Goal: Task Accomplishment & Management: Use online tool/utility

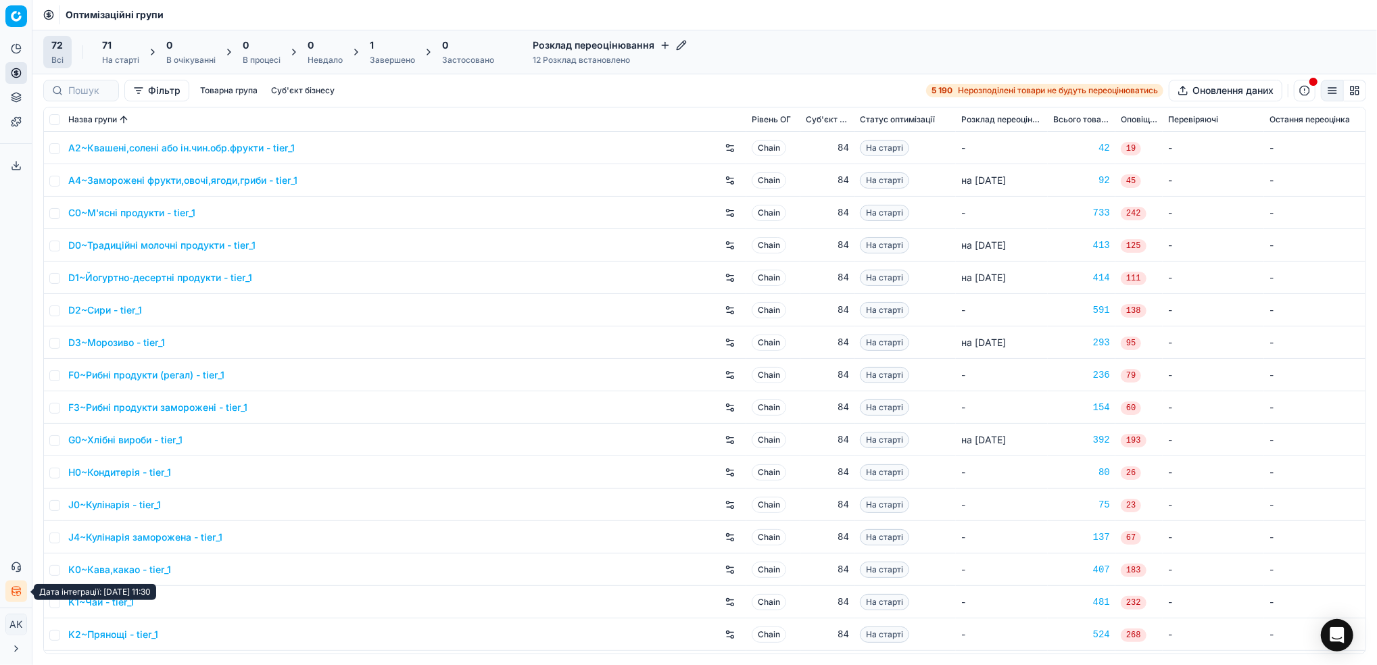
click at [14, 594] on icon "button" at bounding box center [16, 591] width 11 height 11
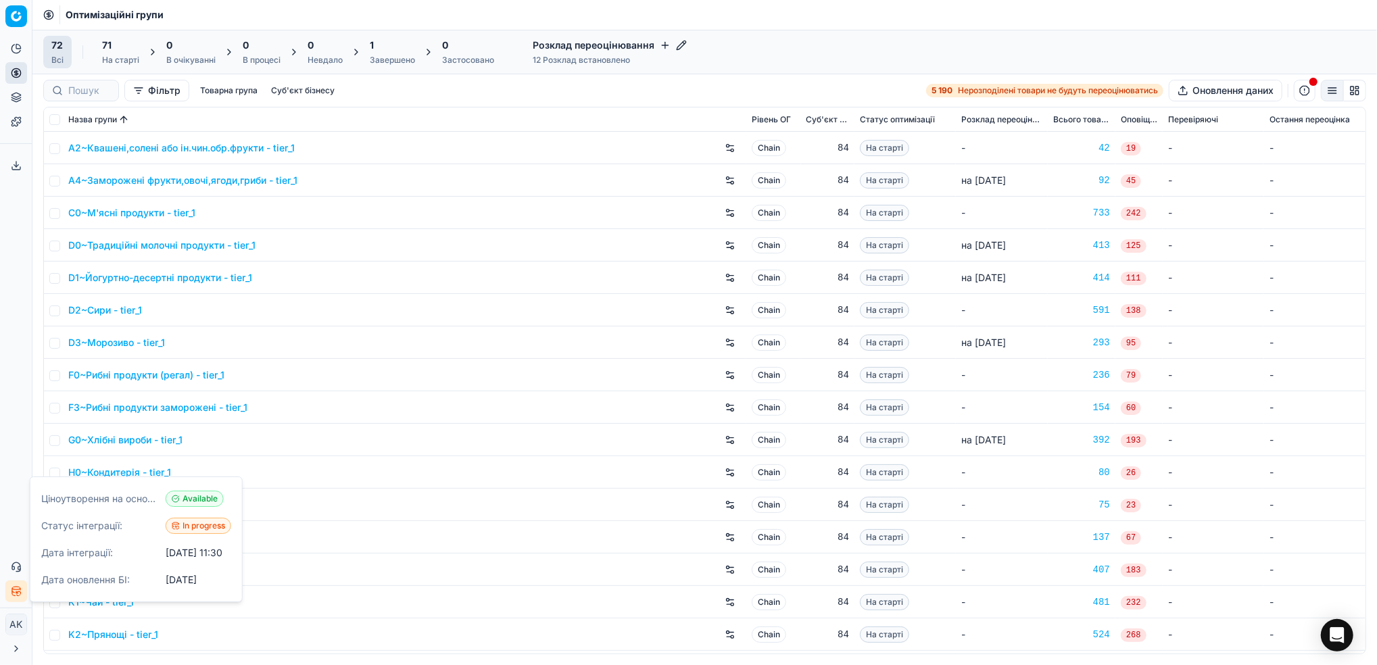
click at [14, 594] on icon "button" at bounding box center [16, 591] width 11 height 11
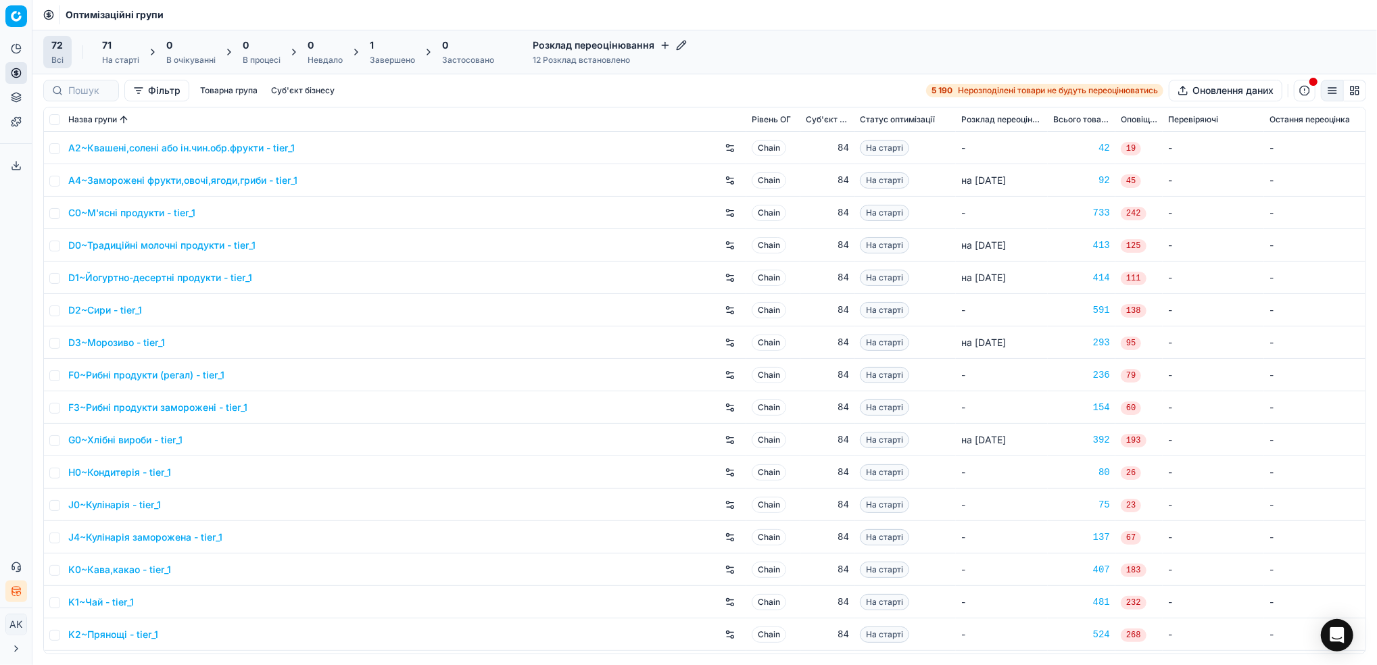
click at [380, 55] on div "Завершено" at bounding box center [392, 60] width 45 height 11
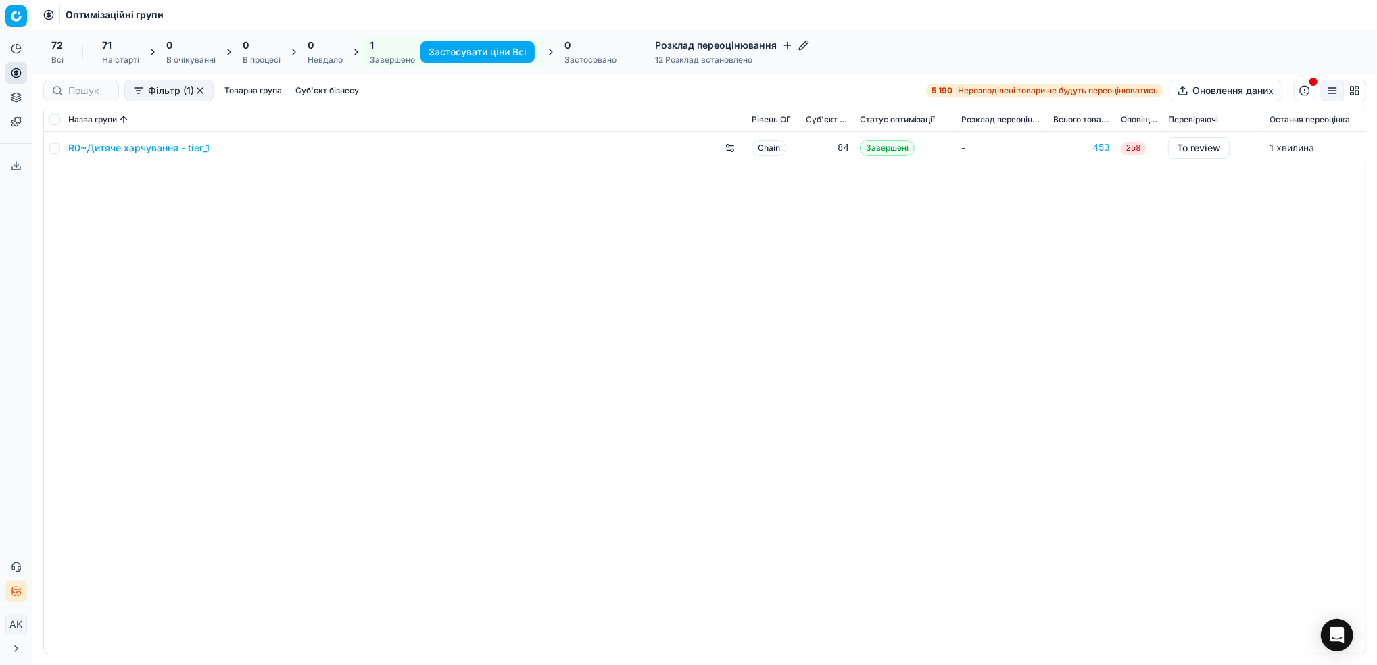
click at [105, 44] on span "71" at bounding box center [106, 46] width 9 height 14
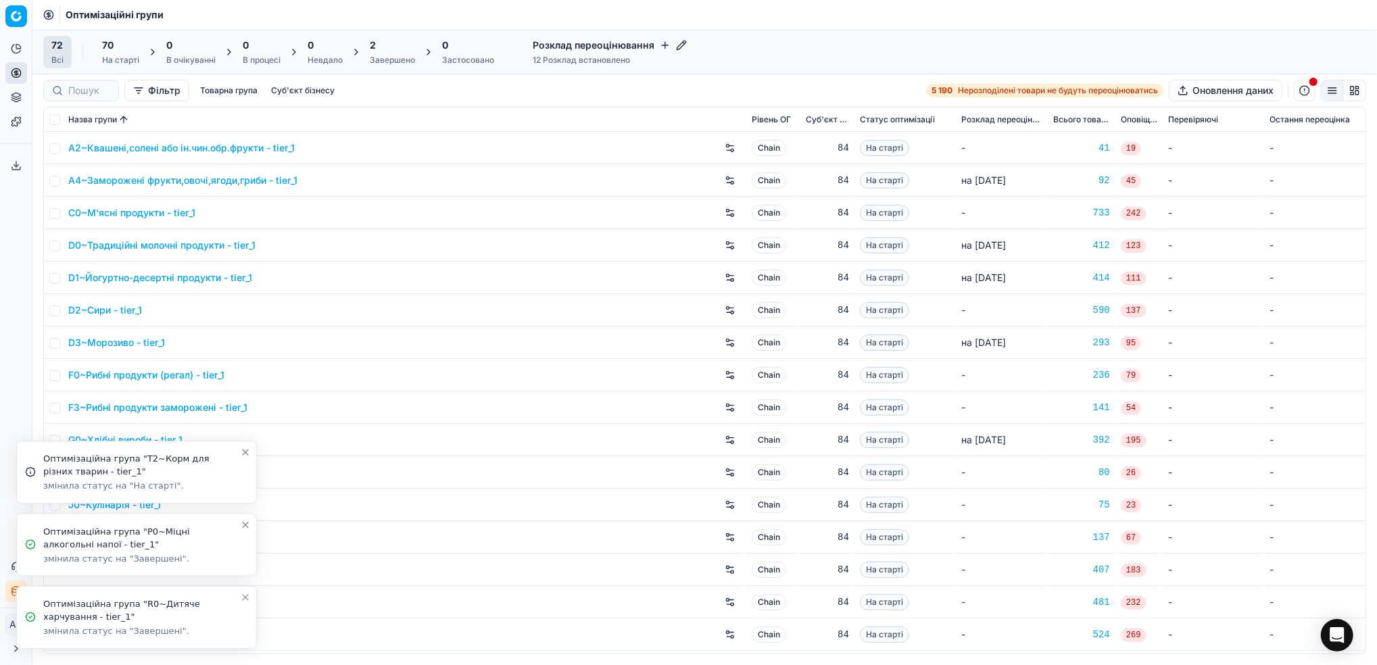
click at [245, 603] on button "Close toast" at bounding box center [245, 597] width 16 height 16
click at [246, 602] on icon "Close toast" at bounding box center [245, 597] width 11 height 11
click at [246, 600] on icon "Close toast" at bounding box center [245, 597] width 11 height 11
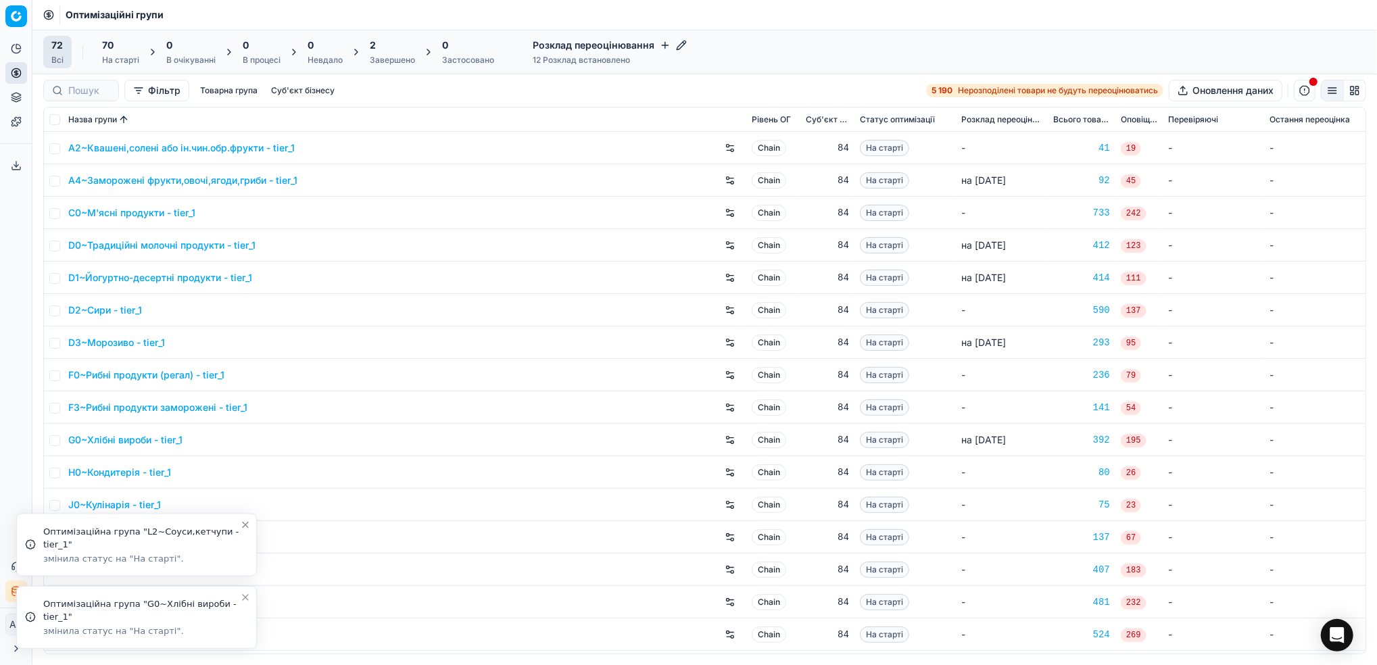
click at [246, 599] on icon "Close toast" at bounding box center [245, 597] width 5 height 5
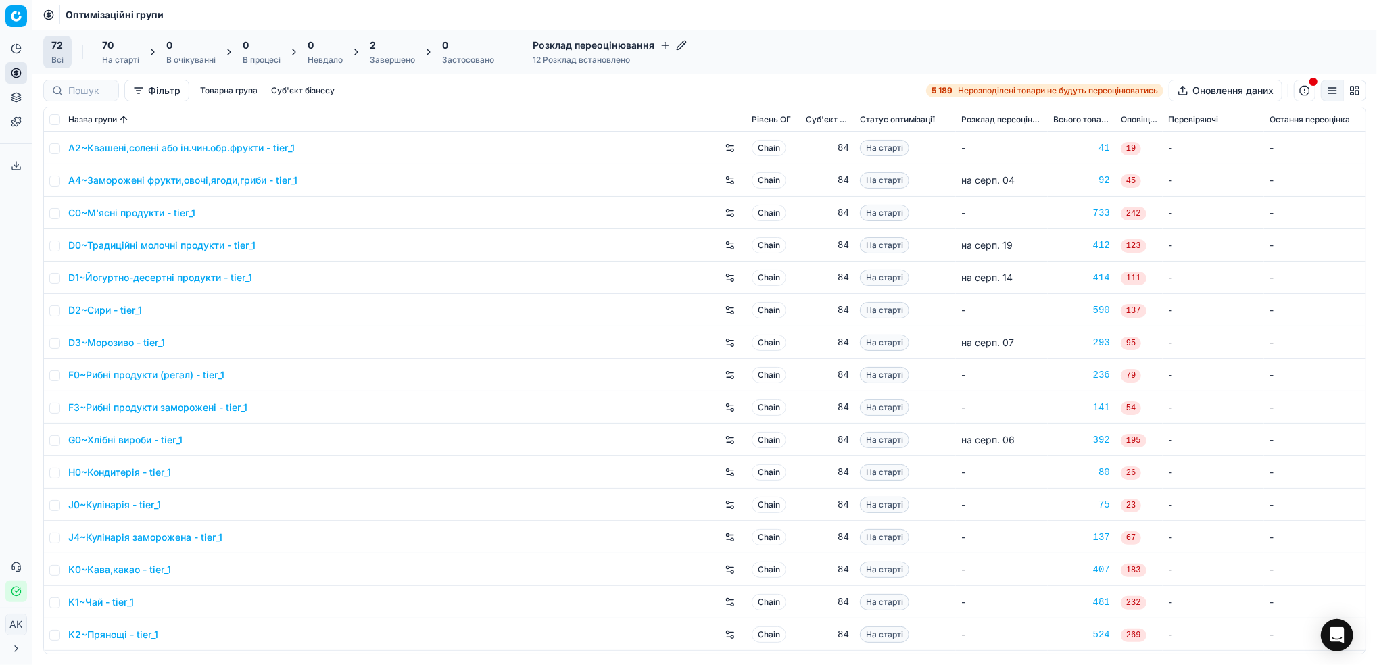
click at [383, 53] on div "2 Завершено" at bounding box center [392, 52] width 45 height 27
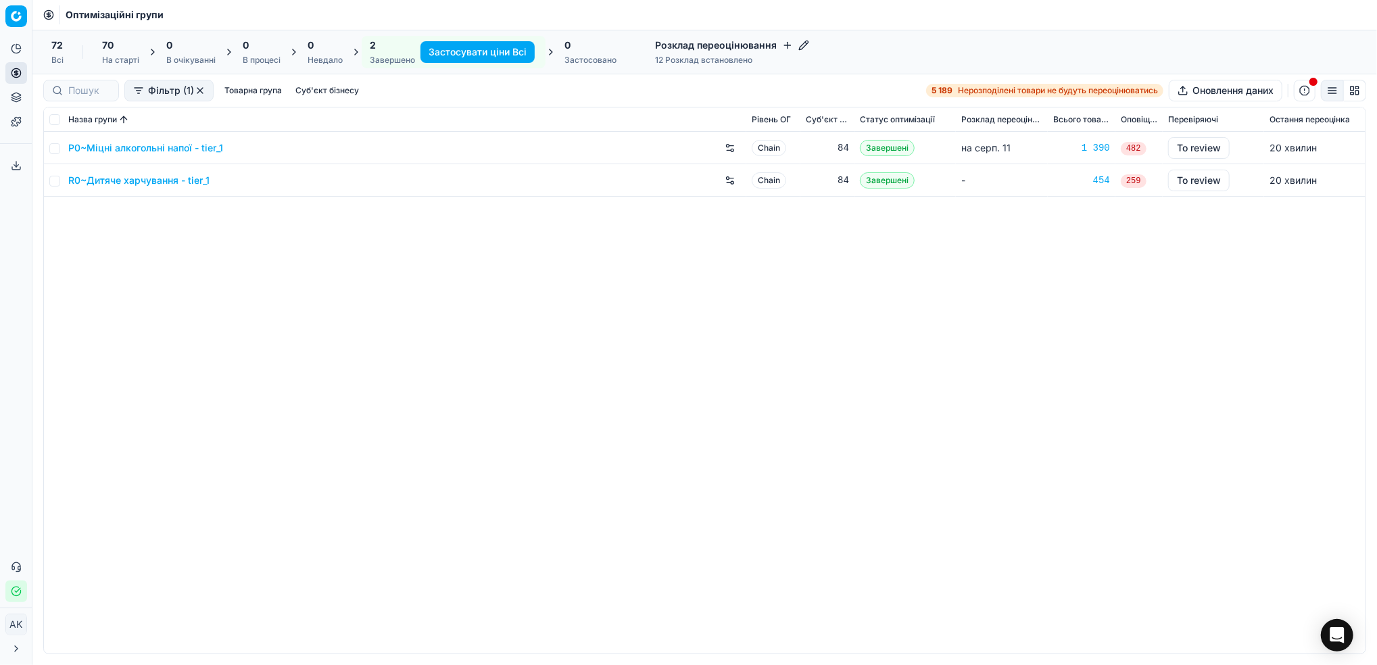
click at [45, 54] on div "72 Всі" at bounding box center [57, 52] width 28 height 32
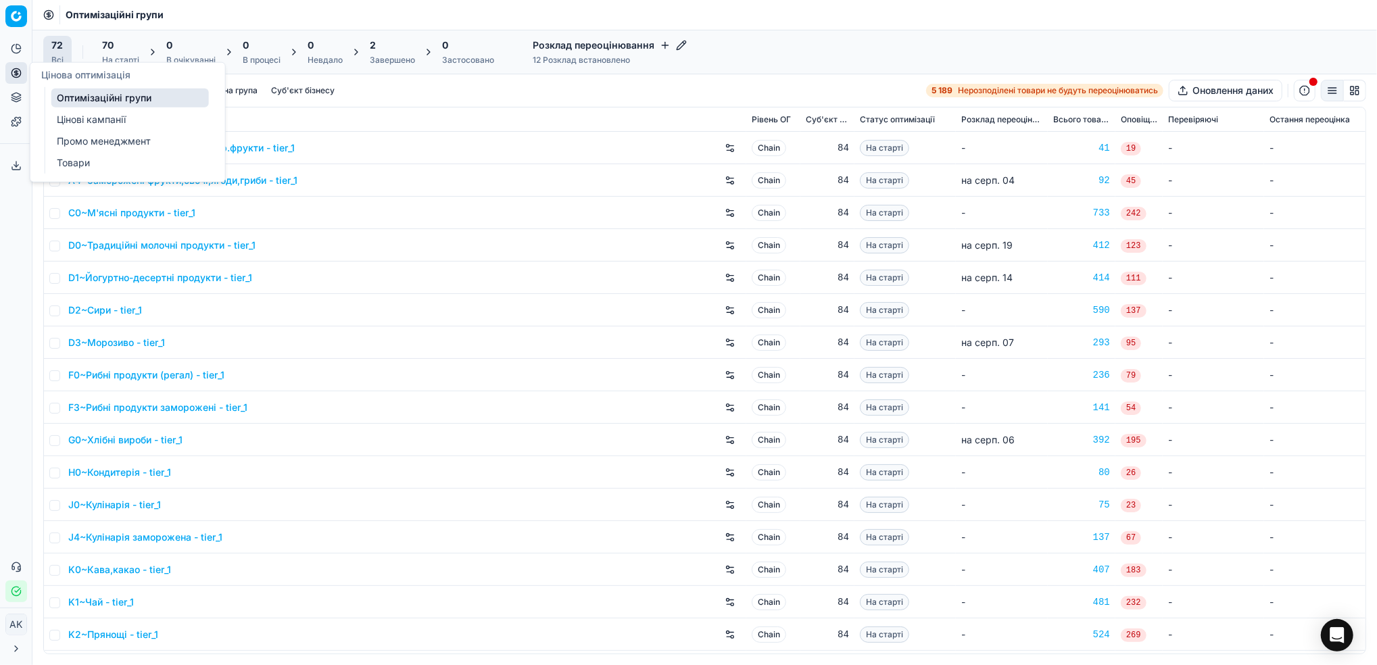
click at [82, 120] on link "Цінові кампанії" at bounding box center [129, 119] width 157 height 19
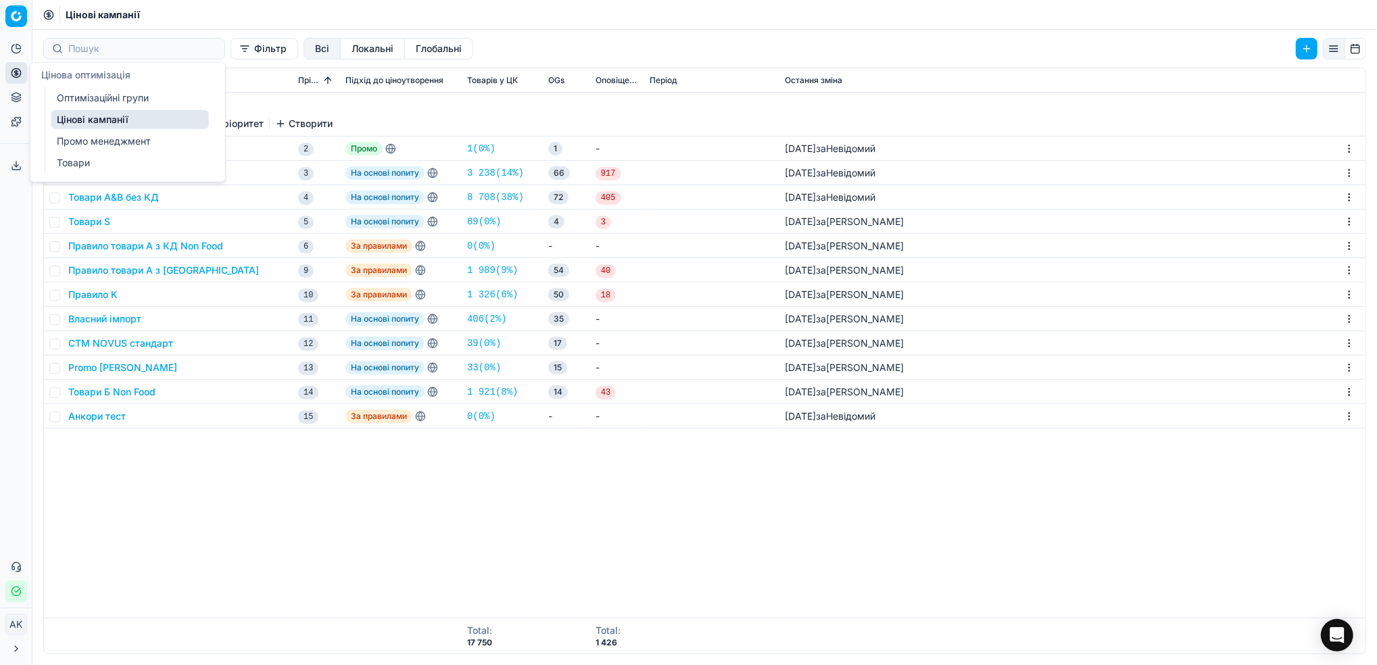
click at [72, 99] on link "Оптимізаційні групи" at bounding box center [129, 98] width 157 height 19
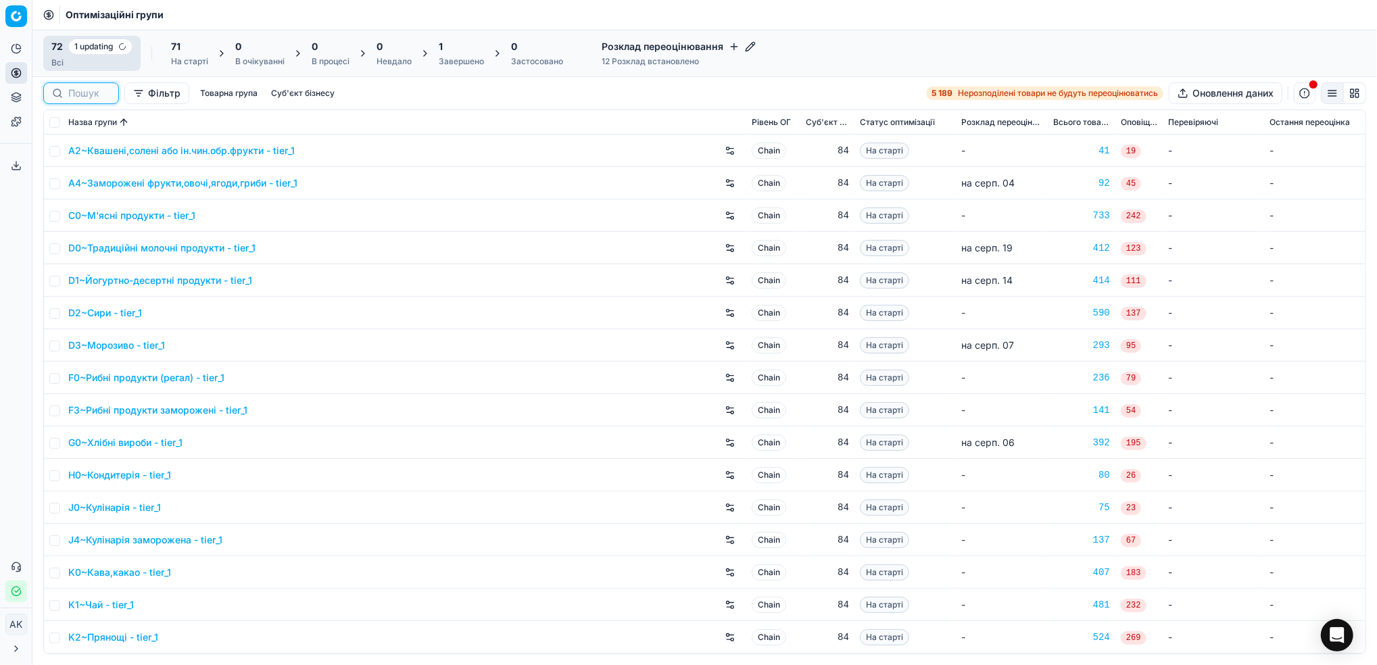
click at [72, 96] on input at bounding box center [89, 94] width 42 height 14
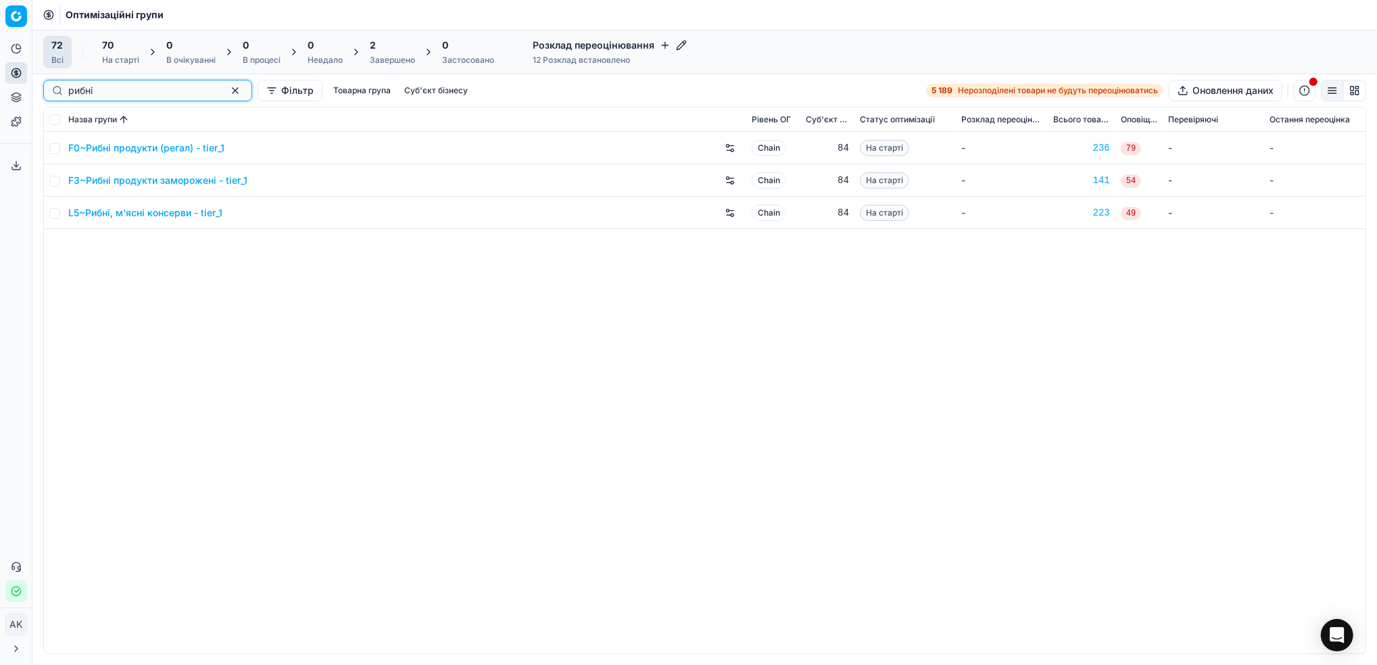
type input "рибні"
click at [57, 217] on input "checkbox" at bounding box center [54, 213] width 11 height 11
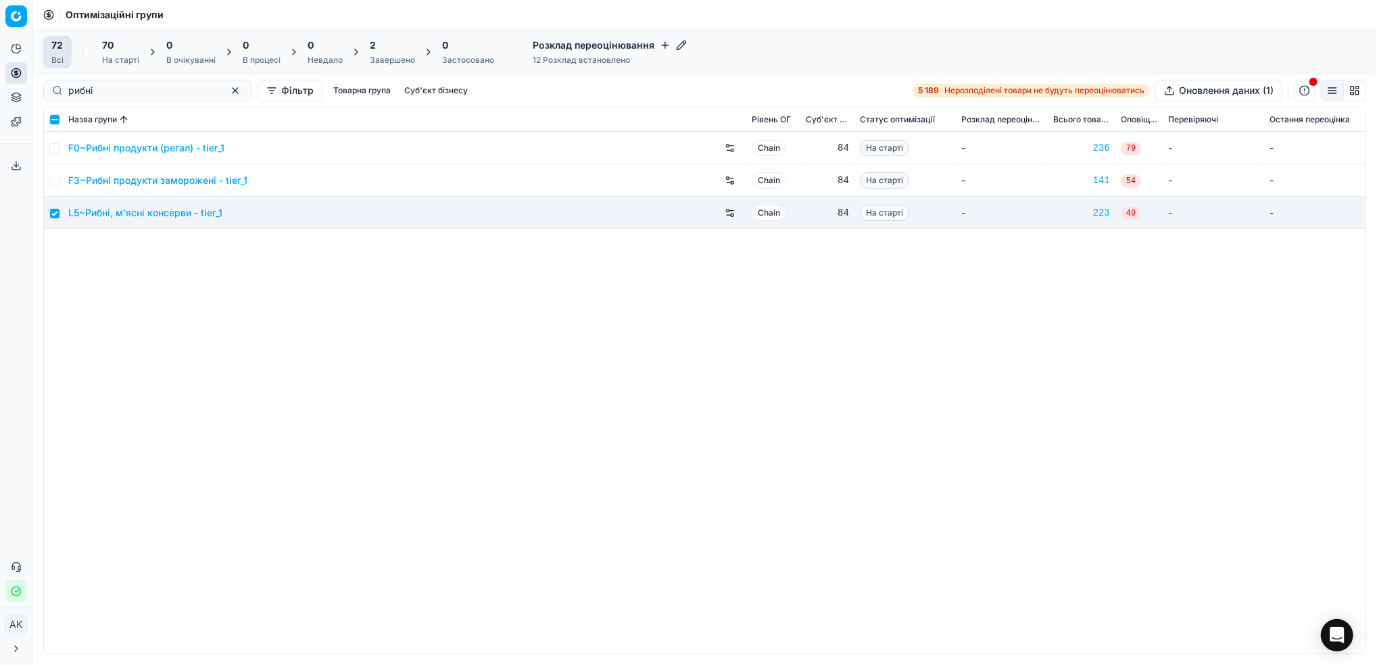
click at [109, 55] on div "На старті" at bounding box center [120, 60] width 37 height 11
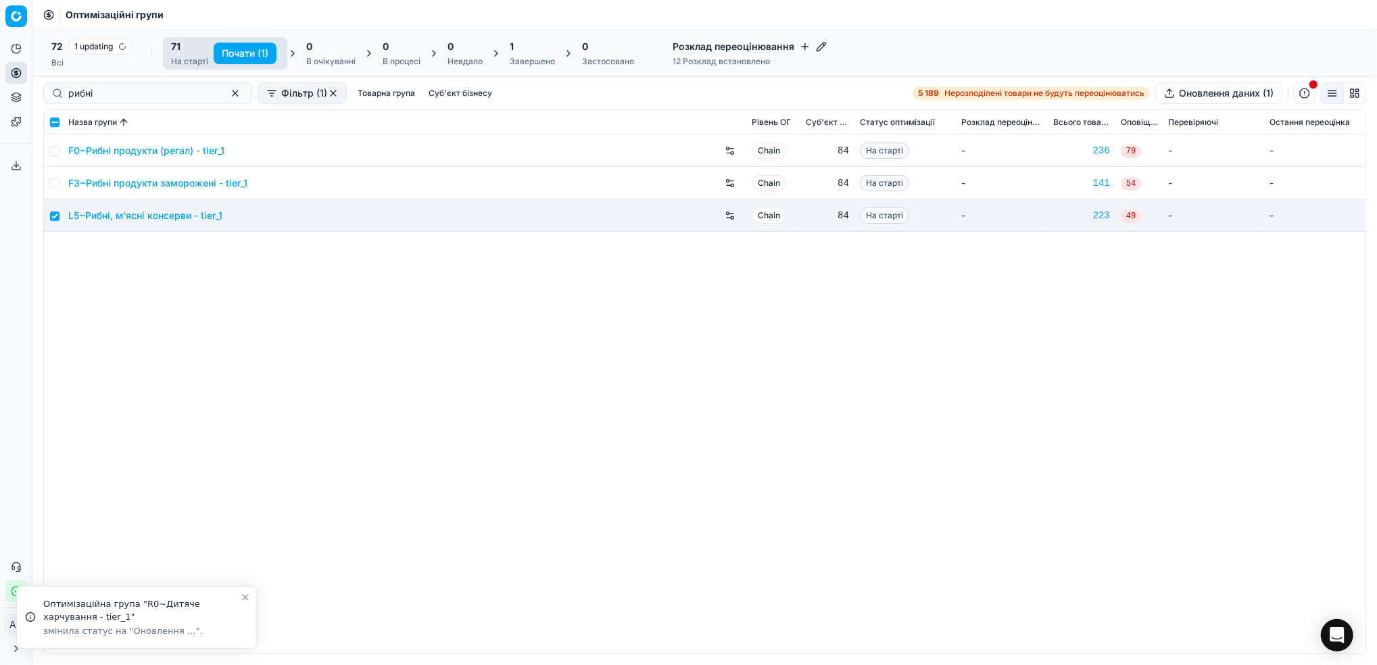
click at [239, 55] on button "Почати (1)" at bounding box center [245, 54] width 63 height 22
checkbox input "false"
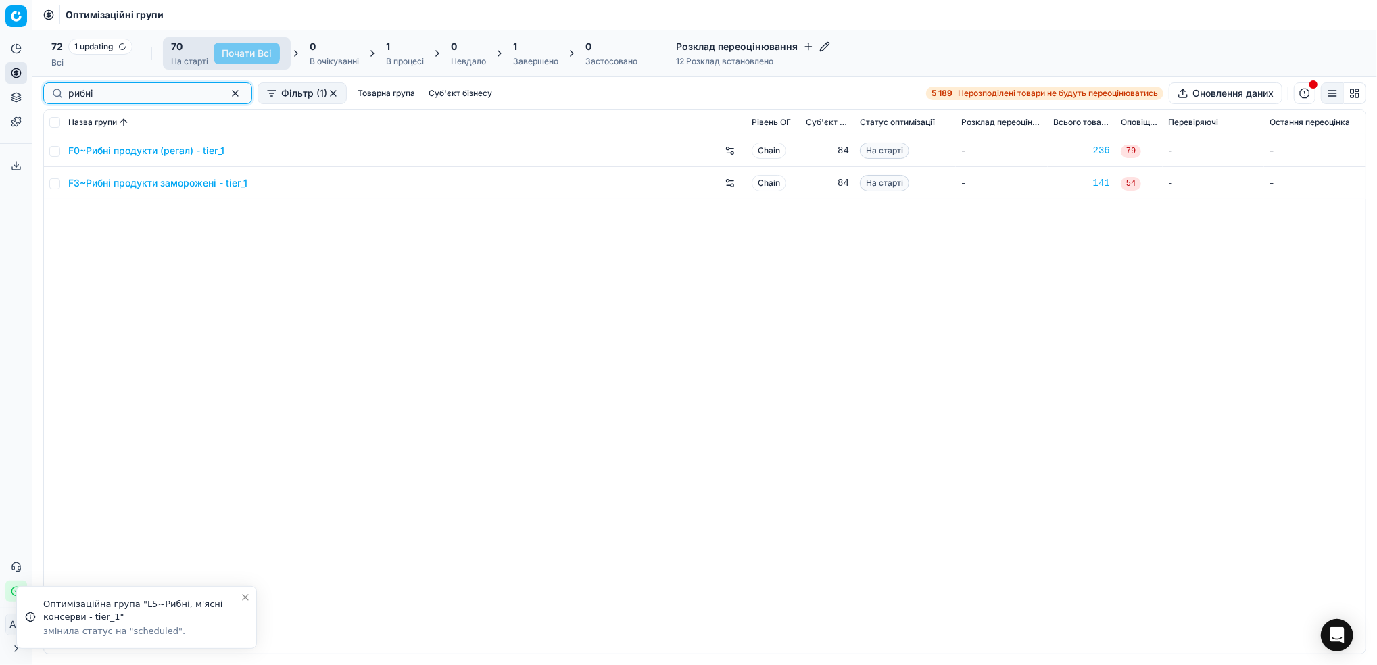
click at [227, 93] on button "button" at bounding box center [235, 93] width 16 height 16
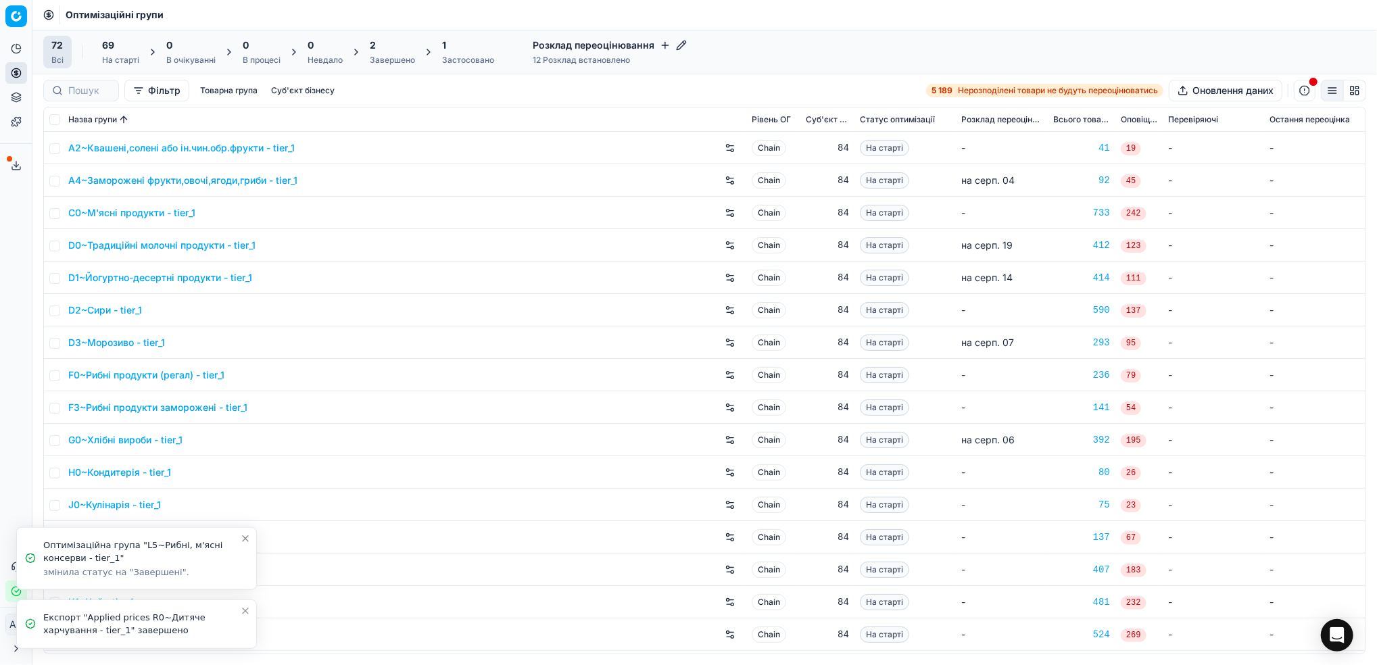
click at [242, 615] on icon "Close toast" at bounding box center [245, 611] width 11 height 11
click at [250, 602] on icon "Close toast" at bounding box center [245, 597] width 11 height 11
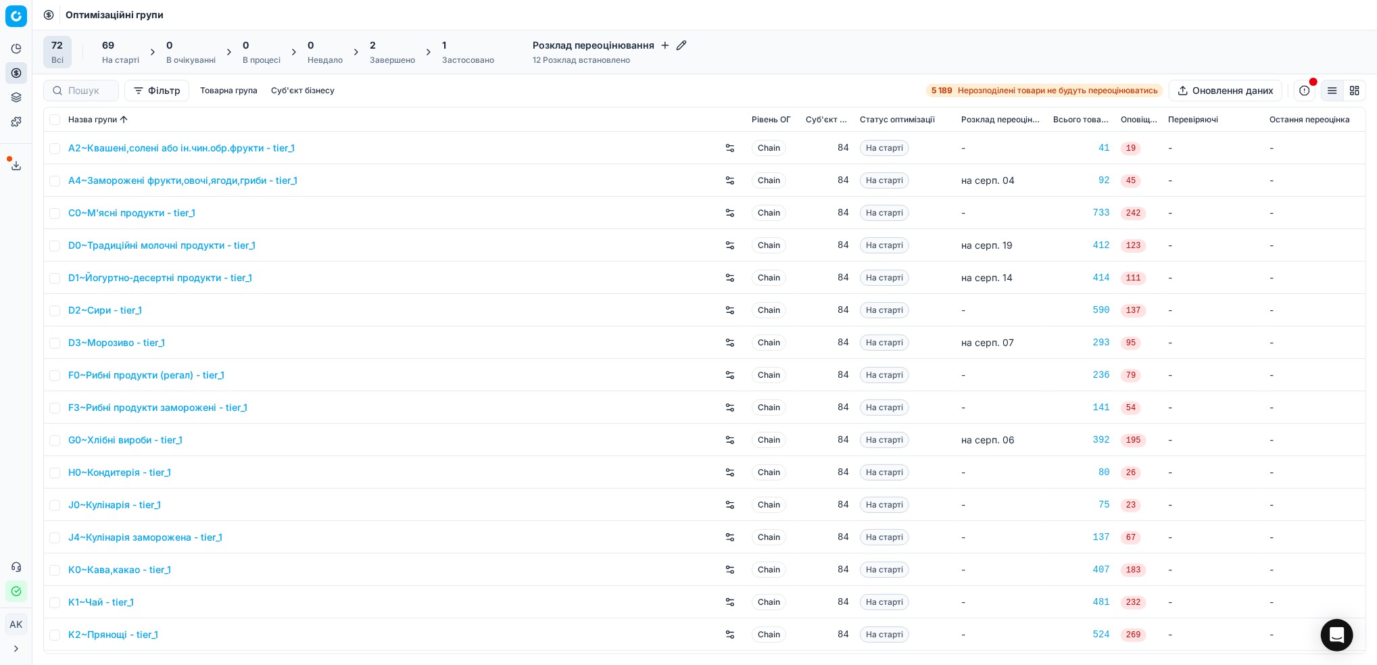
click at [391, 66] on div "2 Завершено" at bounding box center [393, 52] width 62 height 32
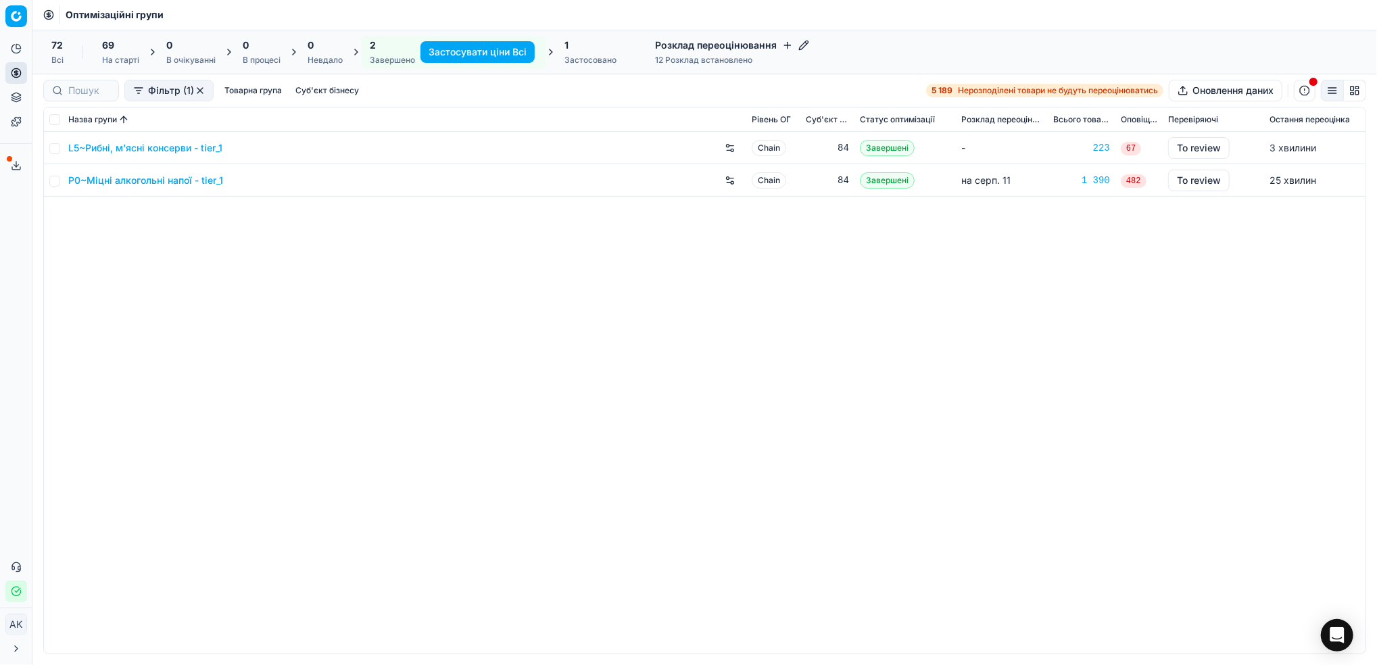
click at [59, 59] on div "Всі" at bounding box center [57, 60] width 12 height 11
